Goal: Task Accomplishment & Management: Complete application form

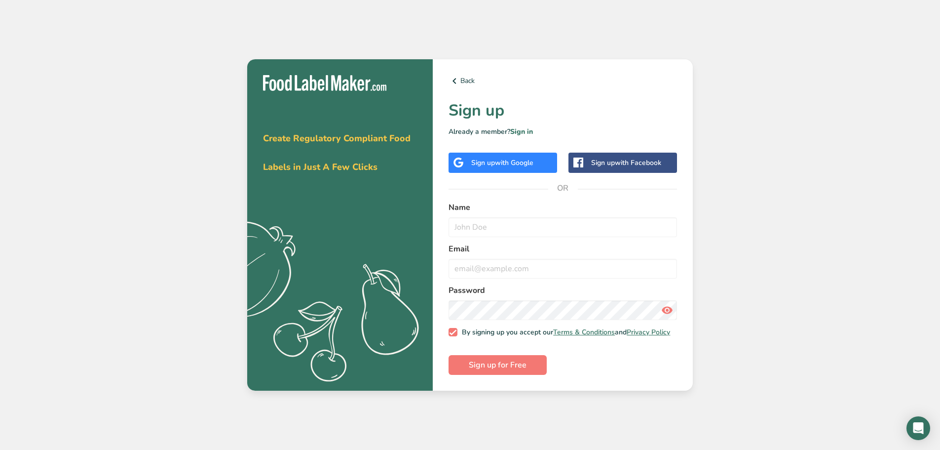
click at [501, 158] on span "with Google" at bounding box center [514, 162] width 39 height 9
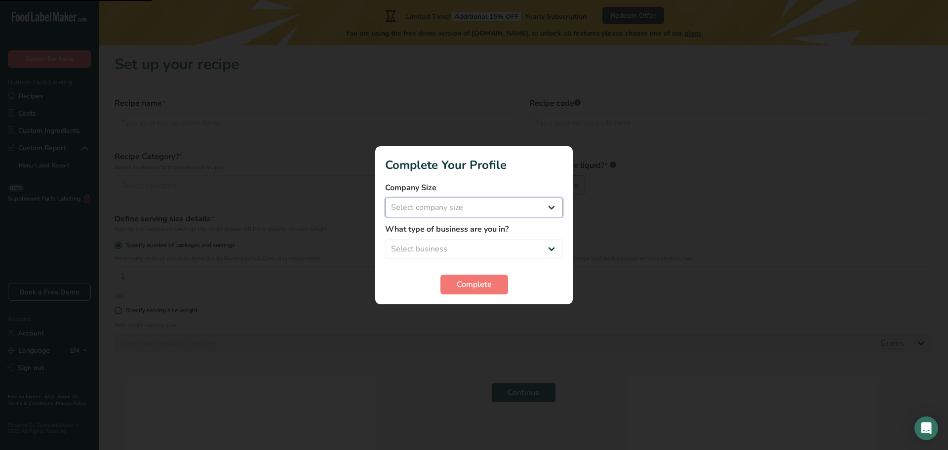
click at [447, 208] on select "Select company size Fewer than 10 Employees 10 to 50 Employees 51 to 500 Employ…" at bounding box center [474, 207] width 178 height 20
click at [385, 197] on select "Select company size Fewer than 10 Employees 10 to 50 Employees 51 to 500 Employ…" at bounding box center [474, 207] width 178 height 20
click at [446, 213] on select "Fewer than 10 Employees 10 to 50 Employees 51 to 500 Employees Over 500 Employe…" at bounding box center [474, 207] width 178 height 20
select select "1"
click at [385, 197] on select "Fewer than 10 Employees 10 to 50 Employees 51 to 500 Employees Over 500 Employe…" at bounding box center [474, 207] width 178 height 20
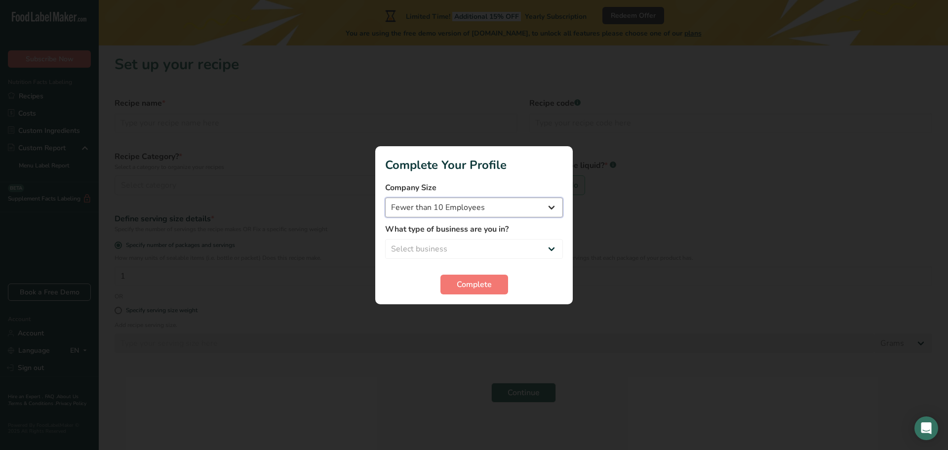
click at [445, 207] on select "Fewer than 10 Employees 10 to 50 Employees 51 to 500 Employees Over 500 Employe…" at bounding box center [474, 207] width 178 height 20
drag, startPoint x: 679, startPoint y: 253, endPoint x: 638, endPoint y: 253, distance: 41.0
click at [678, 253] on div at bounding box center [474, 225] width 948 height 450
click at [480, 244] on select "Select business Packaged Food Manufacturer Restaurant & Cafe Bakery Meal Plans …" at bounding box center [474, 249] width 178 height 20
select select "1"
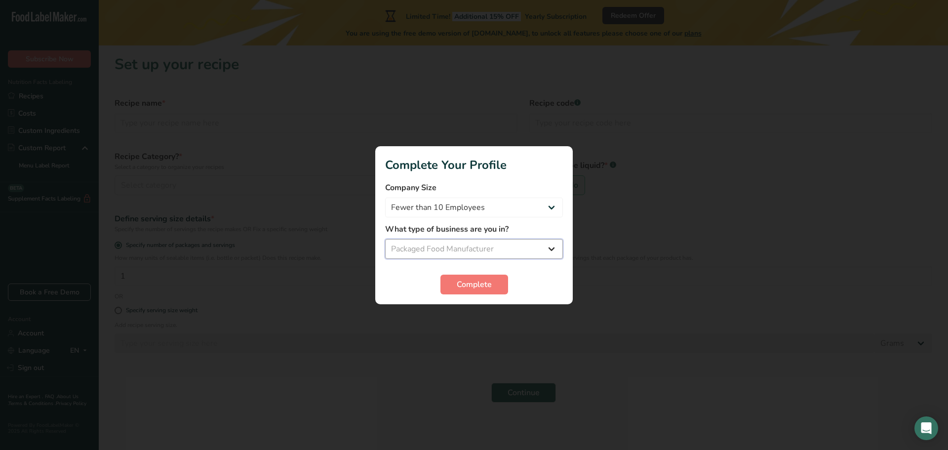
click at [385, 239] on select "Select business Packaged Food Manufacturer Restaurant & Cafe Bakery Meal Plans …" at bounding box center [474, 249] width 178 height 20
click at [474, 280] on span "Complete" at bounding box center [474, 284] width 35 height 12
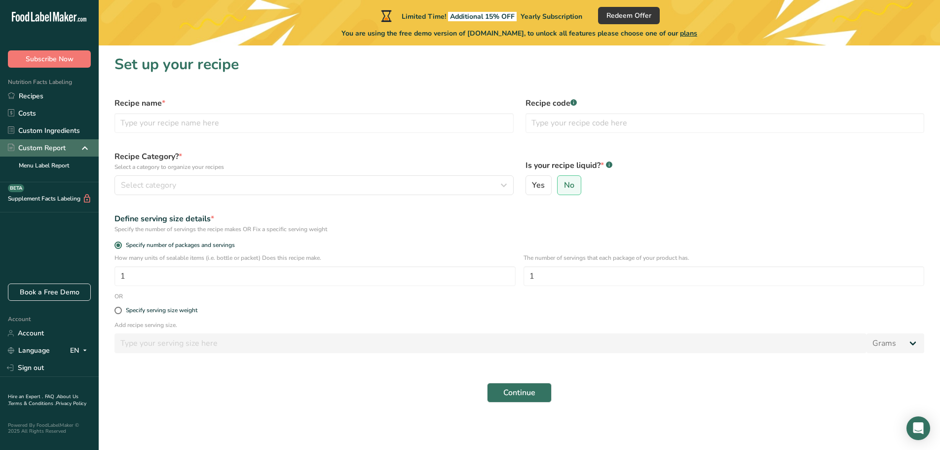
click at [71, 148] on div "Custom Report" at bounding box center [49, 147] width 99 height 17
click at [78, 147] on div "Custom Report" at bounding box center [49, 147] width 99 height 17
click at [547, 182] on label "Yes" at bounding box center [539, 185] width 27 height 20
click at [533, 182] on input "Yes" at bounding box center [529, 185] width 6 height 6
radio input "true"
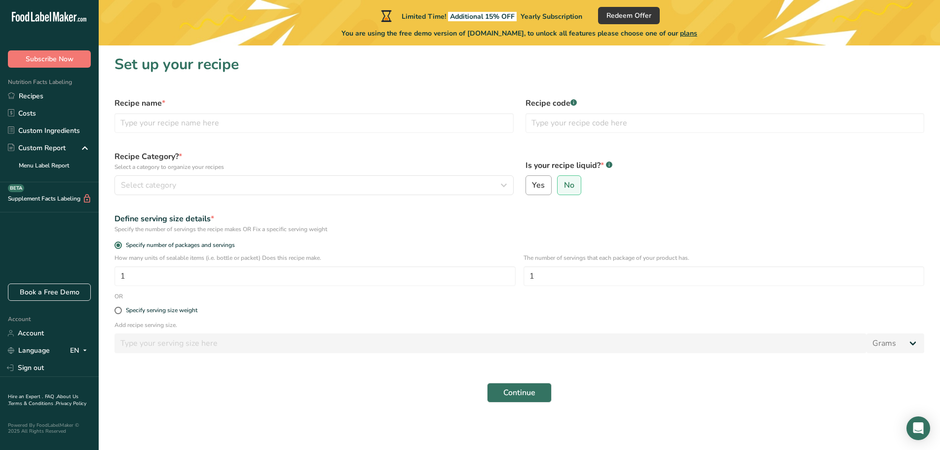
radio input "false"
select select "22"
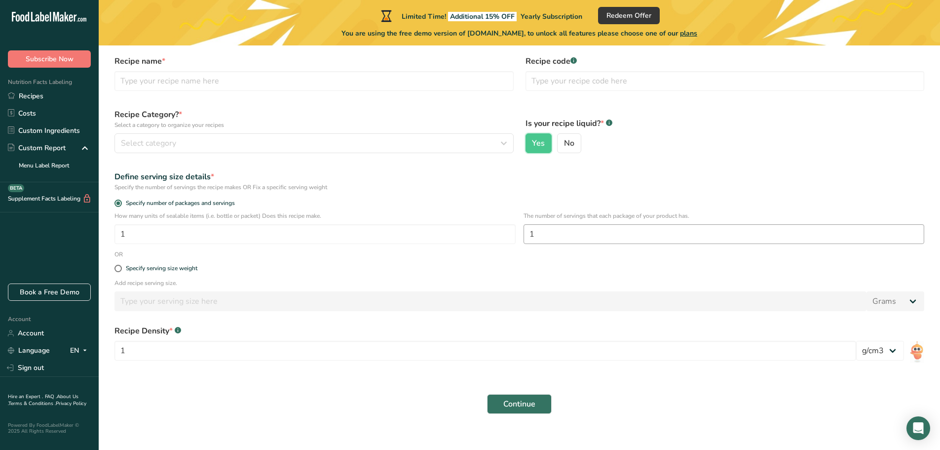
scroll to position [53, 0]
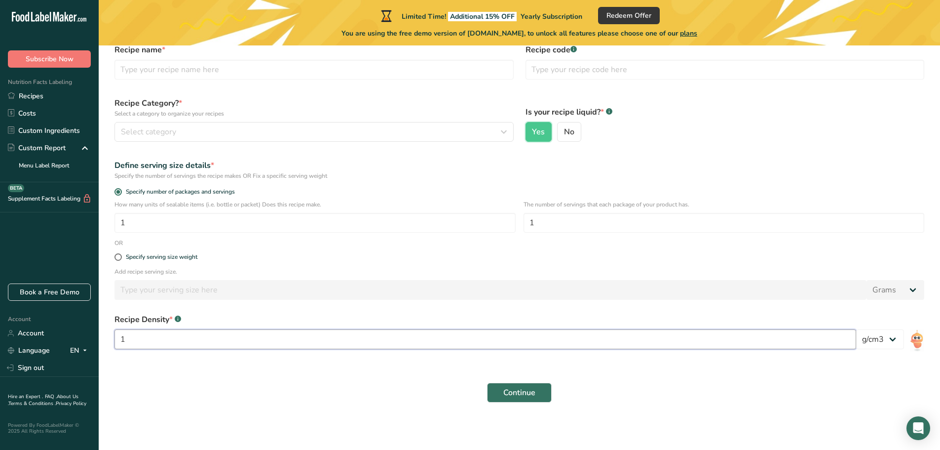
click at [201, 341] on input "1" at bounding box center [486, 339] width 742 height 20
click at [236, 312] on div "Recipe Density * .a-a{fill:#347362;}.b-a{fill:#fff;} 1 lb/ft3 g/cm3" at bounding box center [520, 334] width 822 height 53
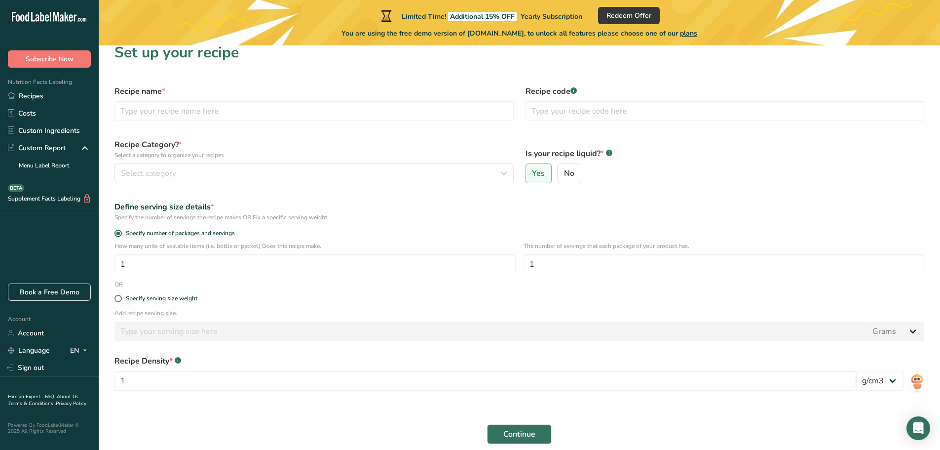
scroll to position [0, 0]
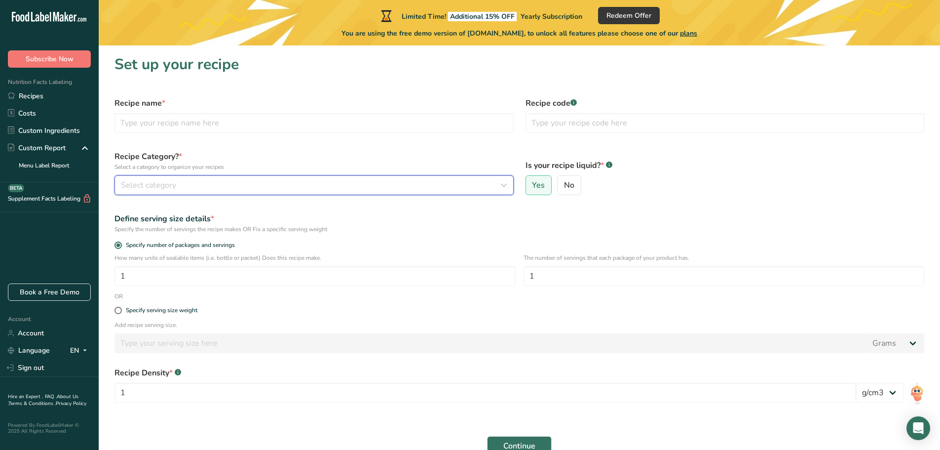
click at [203, 183] on div "Select category" at bounding box center [311, 185] width 381 height 12
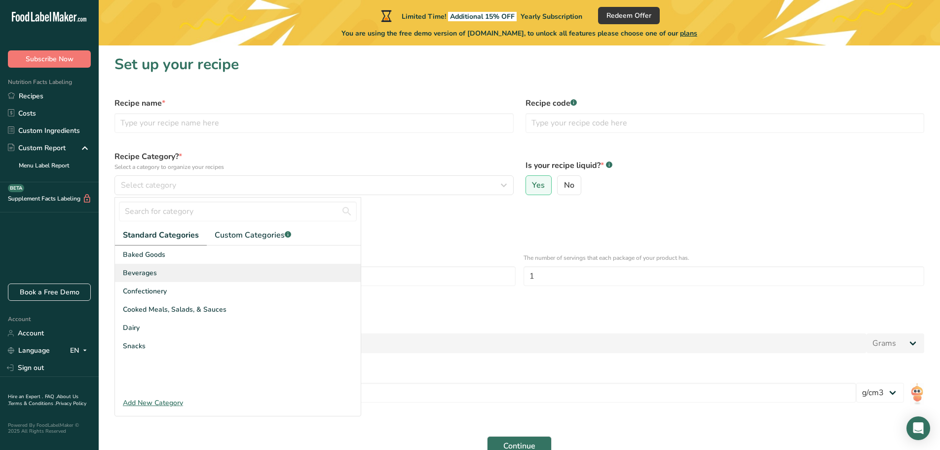
click at [176, 275] on div "Beverages" at bounding box center [238, 273] width 246 height 18
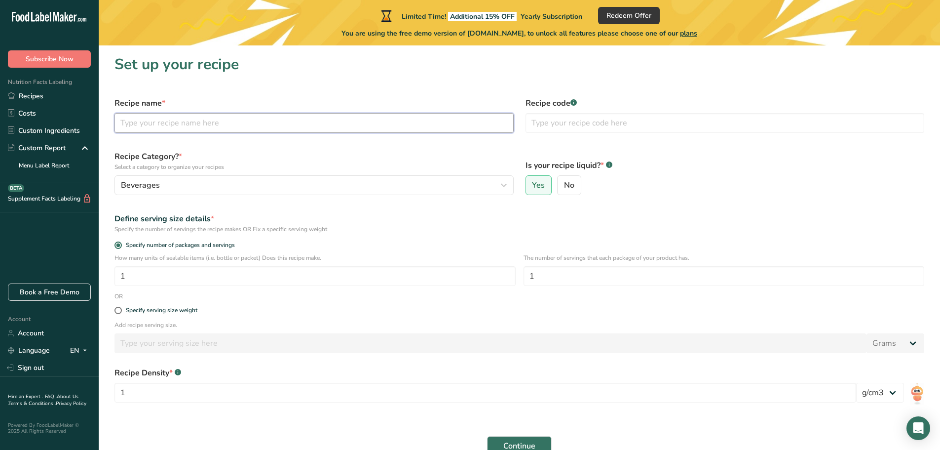
click at [169, 118] on input "text" at bounding box center [314, 123] width 399 height 20
click at [598, 120] on input "text" at bounding box center [725, 123] width 399 height 20
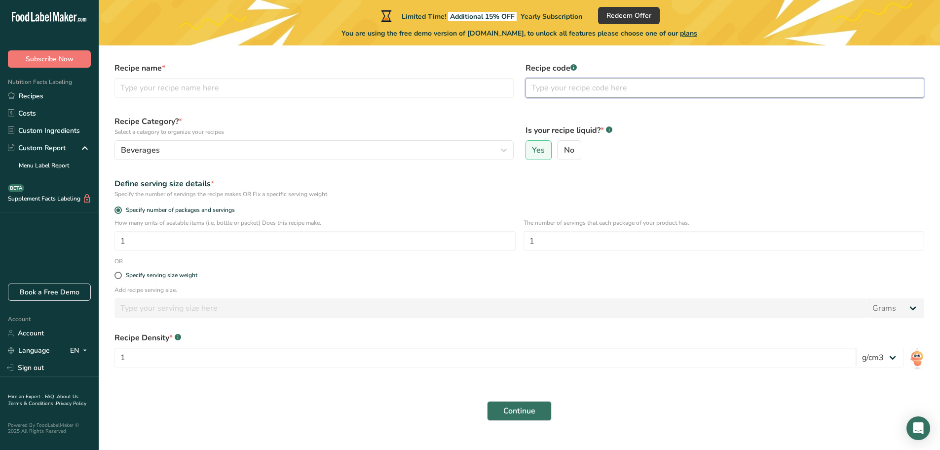
scroll to position [53, 0]
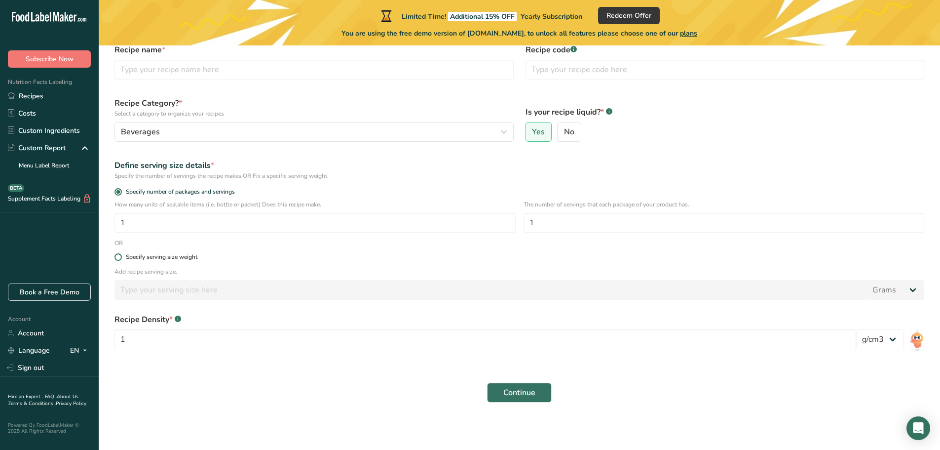
click at [178, 260] on div "Specify serving size weight" at bounding box center [162, 256] width 72 height 7
click at [121, 260] on input "Specify serving size weight" at bounding box center [118, 257] width 6 height 6
radio input "true"
radio input "false"
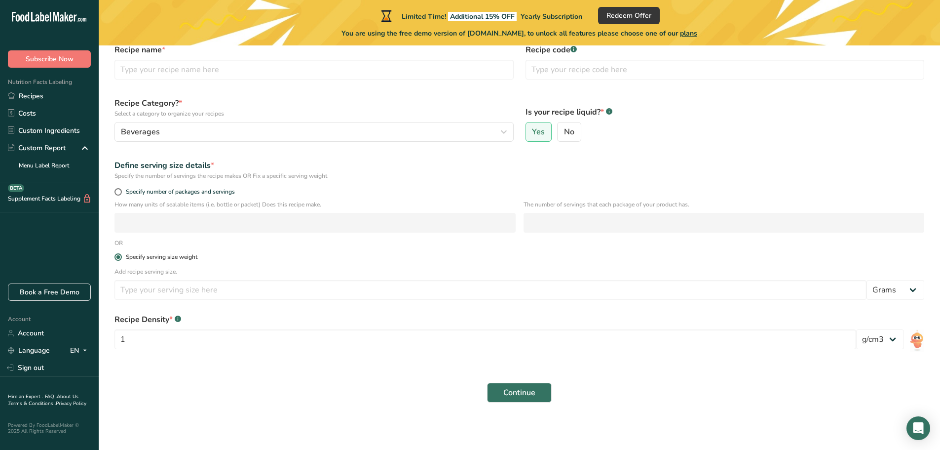
click at [178, 260] on div "Specify serving size weight" at bounding box center [162, 256] width 72 height 7
click at [121, 260] on input "Specify serving size weight" at bounding box center [118, 257] width 6 height 6
click at [165, 200] on p "How many units of sealable items (i.e. bottle or packet) Does this recipe make." at bounding box center [315, 204] width 401 height 9
click at [165, 196] on div "Specify number of packages and servings" at bounding box center [520, 193] width 822 height 14
click at [165, 193] on span "Specify number of packages and servings" at bounding box center [178, 191] width 113 height 7
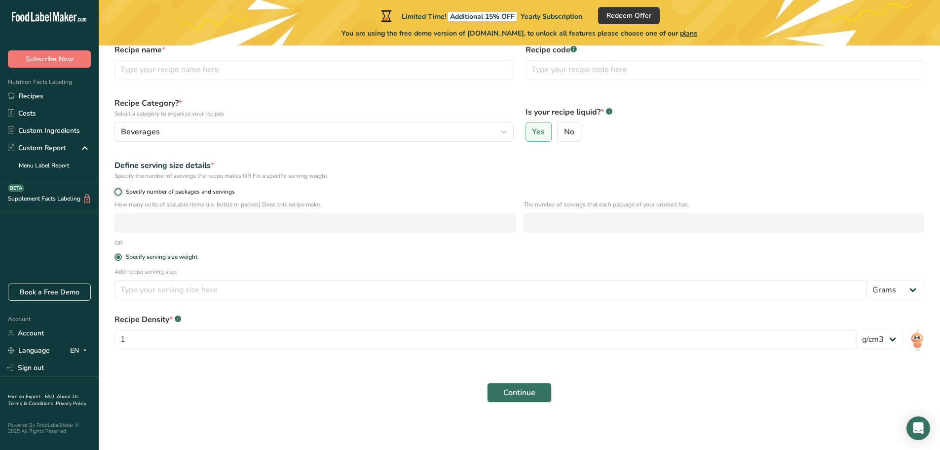
click at [121, 193] on input "Specify number of packages and servings" at bounding box center [118, 192] width 6 height 6
radio input "true"
radio input "false"
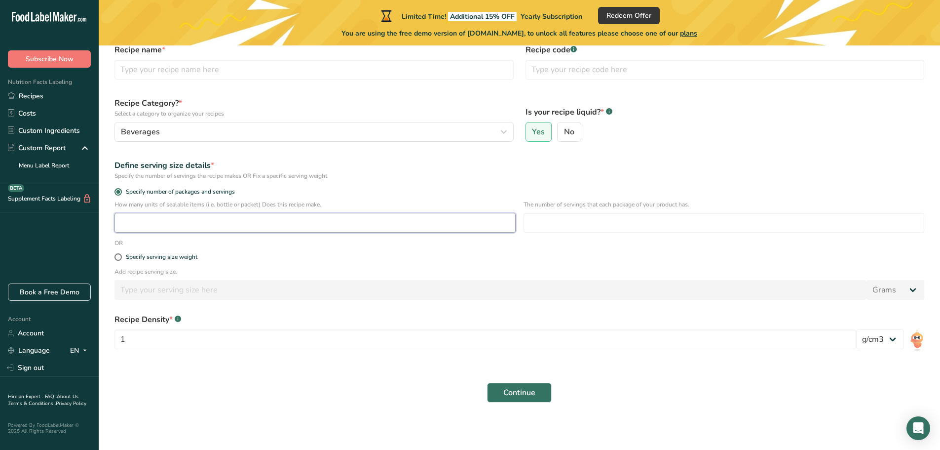
click at [247, 223] on input "number" at bounding box center [315, 223] width 401 height 20
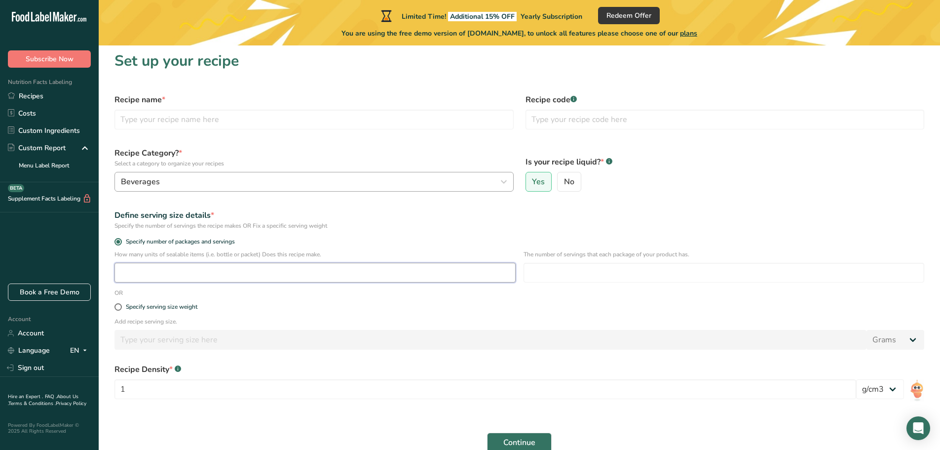
scroll to position [0, 0]
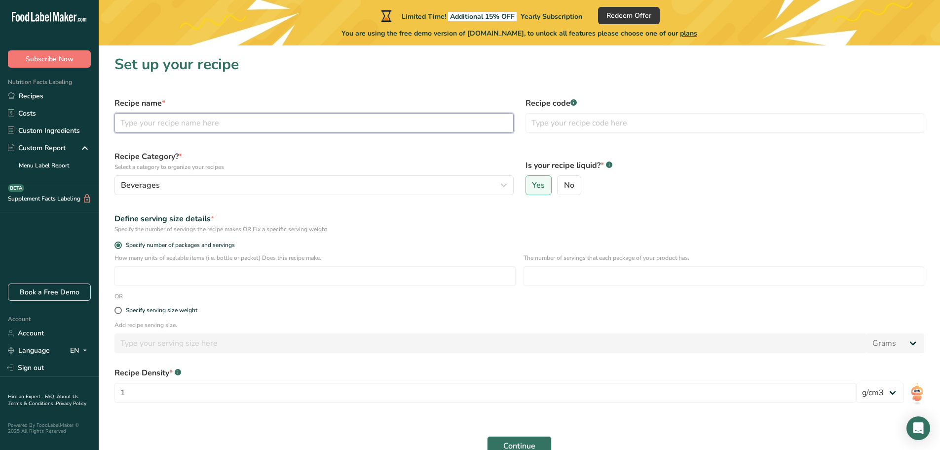
click at [184, 127] on input "text" at bounding box center [314, 123] width 399 height 20
click at [39, 147] on div "Custom Report" at bounding box center [37, 148] width 58 height 10
